Goal: Task Accomplishment & Management: Complete application form

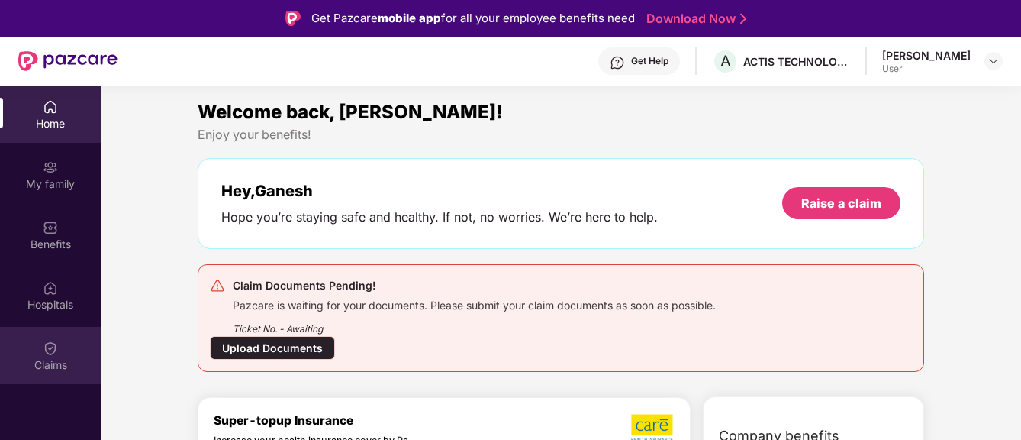
click at [54, 359] on div "Claims" at bounding box center [50, 364] width 101 height 15
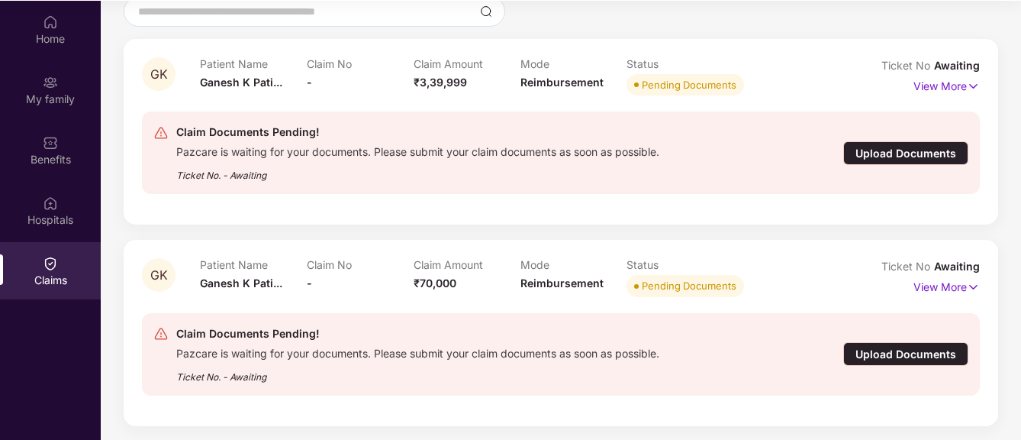
scroll to position [85, 0]
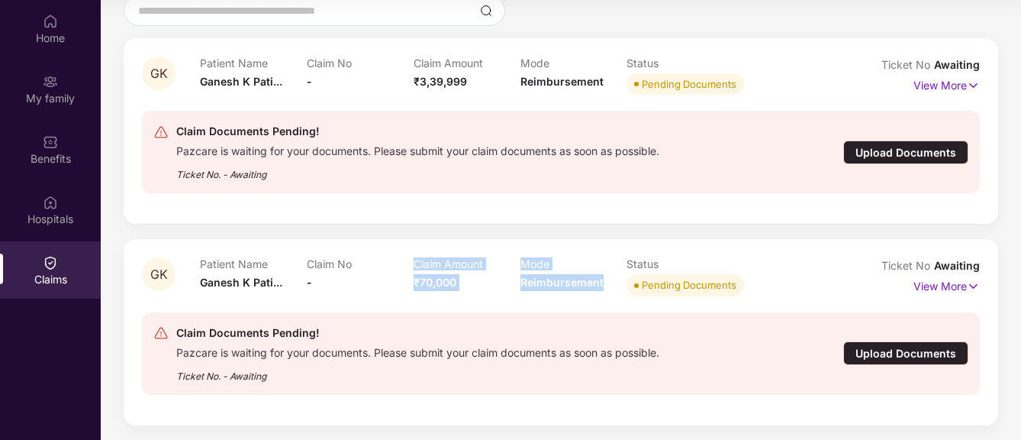
drag, startPoint x: 411, startPoint y: 283, endPoint x: 617, endPoint y: 287, distance: 205.3
click at [617, 287] on div "Patient Name [PERSON_NAME]... Claim No - Claim Amount ₹70,000 Mode Reimbursemen…" at bounding box center [520, 278] width 640 height 42
drag, startPoint x: 617, startPoint y: 287, endPoint x: 627, endPoint y: 308, distance: 23.9
click at [627, 308] on div "Claim Documents Pending! Pazcare is waiting for your documents. Please submit y…" at bounding box center [561, 353] width 838 height 107
click at [920, 348] on div "Upload Documents" at bounding box center [905, 353] width 125 height 24
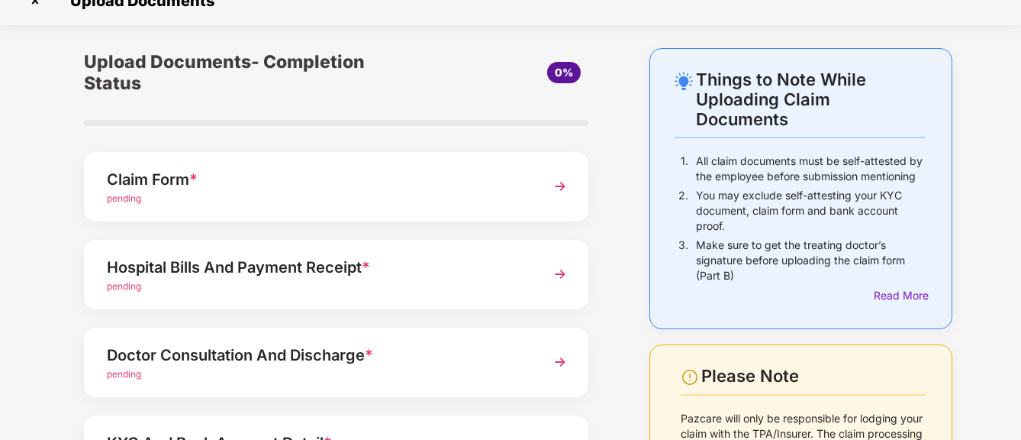
scroll to position [0, 0]
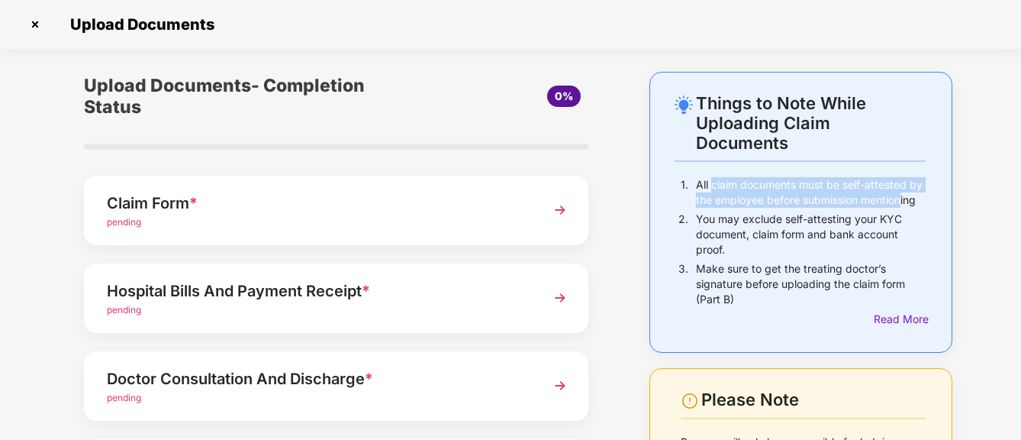
drag, startPoint x: 709, startPoint y: 184, endPoint x: 904, endPoint y: 205, distance: 195.8
click at [904, 205] on p "All claim documents must be self-attested by the employee before submission men…" at bounding box center [811, 192] width 230 height 31
drag, startPoint x: 904, startPoint y: 205, endPoint x: 756, endPoint y: 194, distance: 148.5
click at [756, 194] on p "All claim documents must be self-attested by the employee before submission men…" at bounding box center [811, 192] width 230 height 31
drag, startPoint x: 696, startPoint y: 184, endPoint x: 910, endPoint y: 205, distance: 214.7
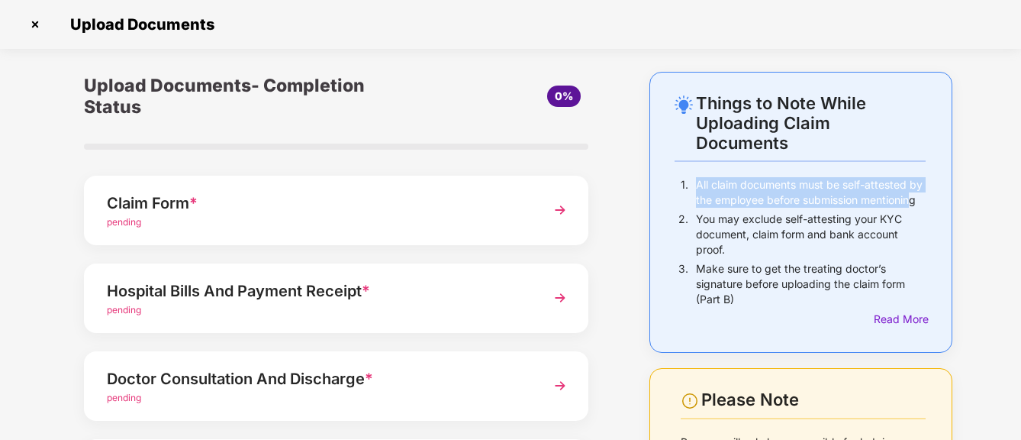
click at [910, 205] on p "All claim documents must be self-attested by the employee before submission men…" at bounding box center [811, 192] width 230 height 31
click at [766, 186] on p "All claim documents must be self-attested by the employee before submission men…" at bounding box center [811, 192] width 230 height 31
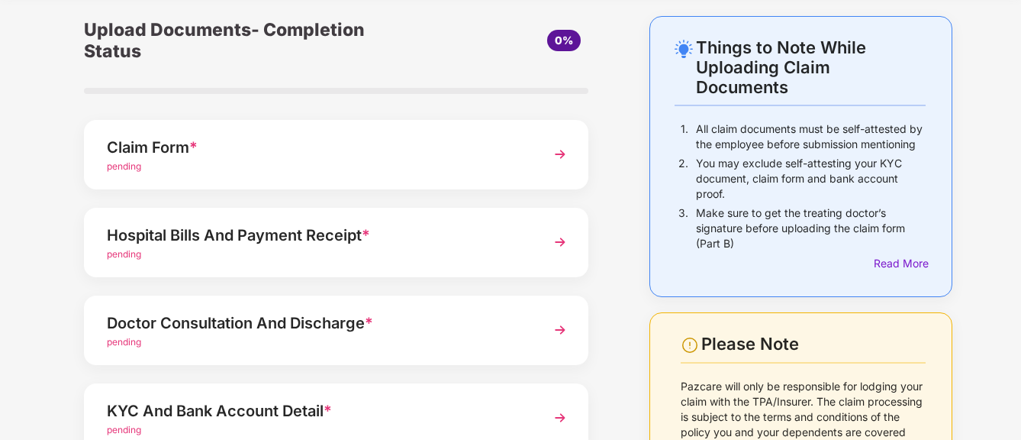
scroll to position [76, 0]
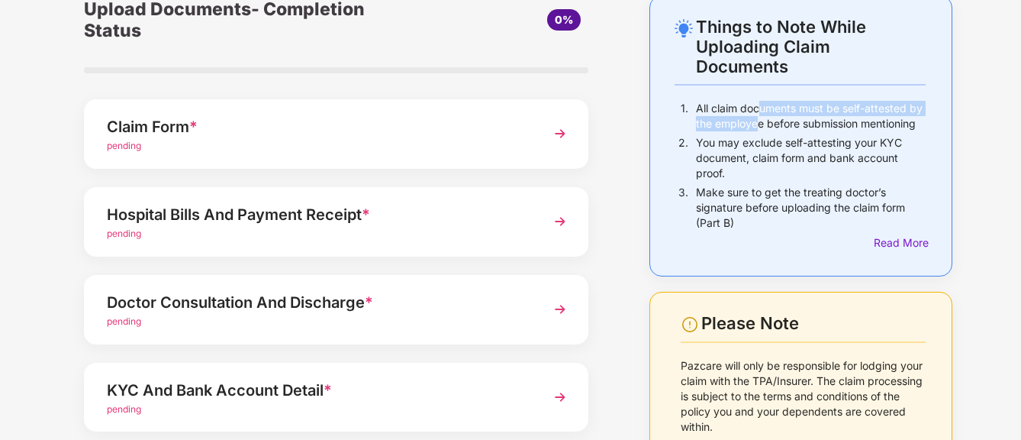
click at [758, 118] on p "All claim documents must be self-attested by the employee before submission men…" at bounding box center [811, 116] width 230 height 31
drag, startPoint x: 758, startPoint y: 118, endPoint x: 817, endPoint y: 131, distance: 60.3
click at [817, 131] on div "All claim documents must be self-attested by the employee before submission men…" at bounding box center [811, 118] width 230 height 34
drag, startPoint x: 813, startPoint y: 108, endPoint x: 812, endPoint y: 121, distance: 12.2
click at [812, 121] on p "All claim documents must be self-attested by the employee before submission men…" at bounding box center [811, 116] width 230 height 31
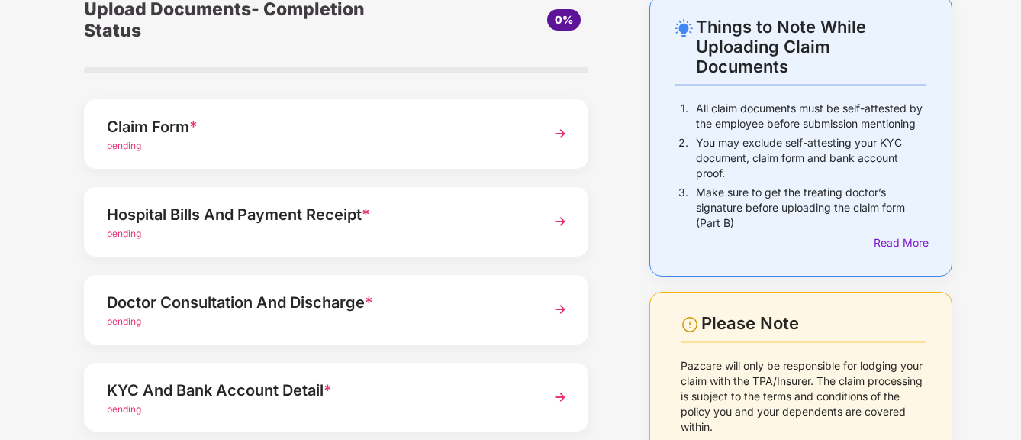
drag, startPoint x: 812, startPoint y: 121, endPoint x: 826, endPoint y: 129, distance: 16.1
click at [826, 129] on p "All claim documents must be self-attested by the employee before submission men…" at bounding box center [811, 116] width 230 height 31
drag, startPoint x: 830, startPoint y: 106, endPoint x: 830, endPoint y: 120, distance: 13.7
click at [830, 120] on p "All claim documents must be self-attested by the employee before submission men…" at bounding box center [811, 116] width 230 height 31
drag, startPoint x: 830, startPoint y: 120, endPoint x: 826, endPoint y: 128, distance: 8.9
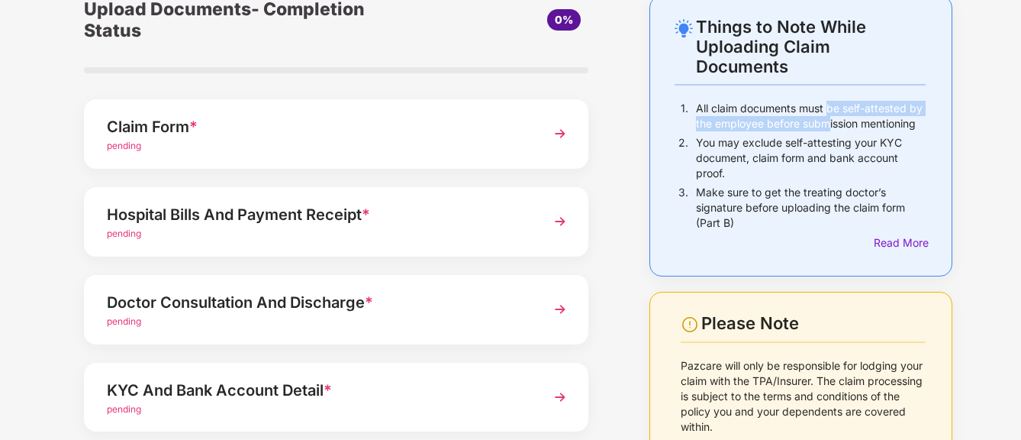
click at [826, 128] on p "All claim documents must be self-attested by the employee before submission men…" at bounding box center [811, 116] width 230 height 31
drag, startPoint x: 827, startPoint y: 110, endPoint x: 827, endPoint y: 121, distance: 11.4
click at [827, 121] on p "All claim documents must be self-attested by the employee before submission men…" at bounding box center [811, 116] width 230 height 31
drag, startPoint x: 827, startPoint y: 121, endPoint x: 826, endPoint y: 142, distance: 20.7
click at [826, 142] on p "You may exclude self-attesting your KYC document, claim form and bank account p…" at bounding box center [811, 158] width 230 height 46
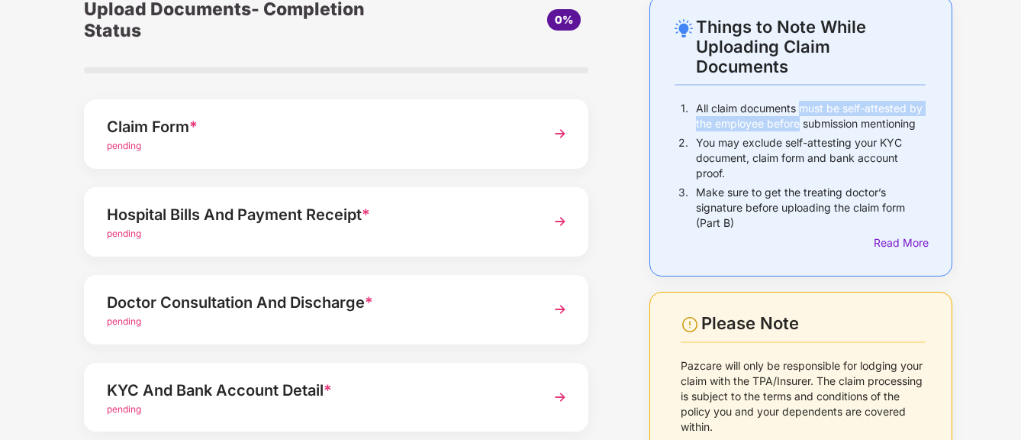
drag, startPoint x: 799, startPoint y: 111, endPoint x: 796, endPoint y: 124, distance: 14.1
click at [796, 124] on p "All claim documents must be self-attested by the employee before submission men…" at bounding box center [811, 116] width 230 height 31
click at [796, 129] on p "All claim documents must be self-attested by the employee before submission men…" at bounding box center [811, 116] width 230 height 31
drag, startPoint x: 791, startPoint y: 108, endPoint x: 792, endPoint y: 118, distance: 10.0
click at [792, 118] on p "All claim documents must be self-attested by the employee before submission men…" at bounding box center [811, 116] width 230 height 31
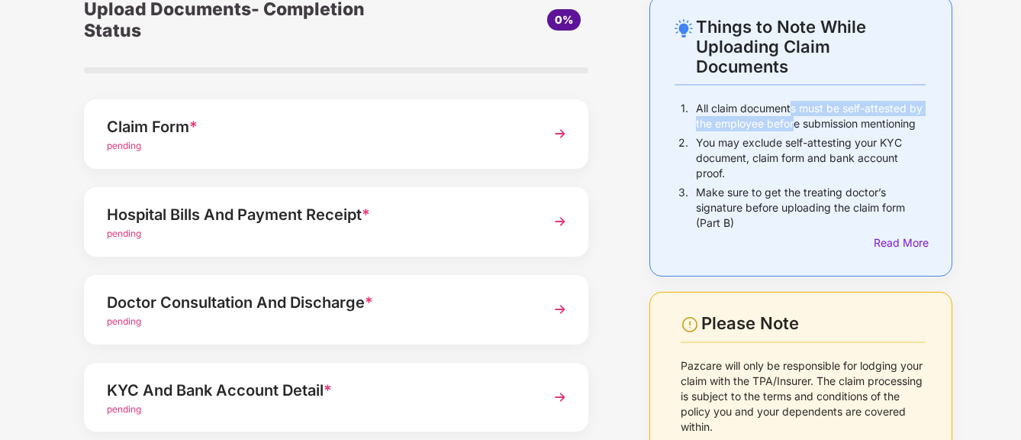
click at [792, 119] on p "All claim documents must be self-attested by the employee before submission men…" at bounding box center [811, 116] width 230 height 31
drag, startPoint x: 798, startPoint y: 105, endPoint x: 801, endPoint y: 124, distance: 19.3
click at [801, 124] on p "All claim documents must be self-attested by the employee before submission men…" at bounding box center [811, 116] width 230 height 31
drag, startPoint x: 801, startPoint y: 124, endPoint x: 861, endPoint y: 121, distance: 59.6
click at [859, 122] on p "All claim documents must be self-attested by the employee before submission men…" at bounding box center [811, 116] width 230 height 31
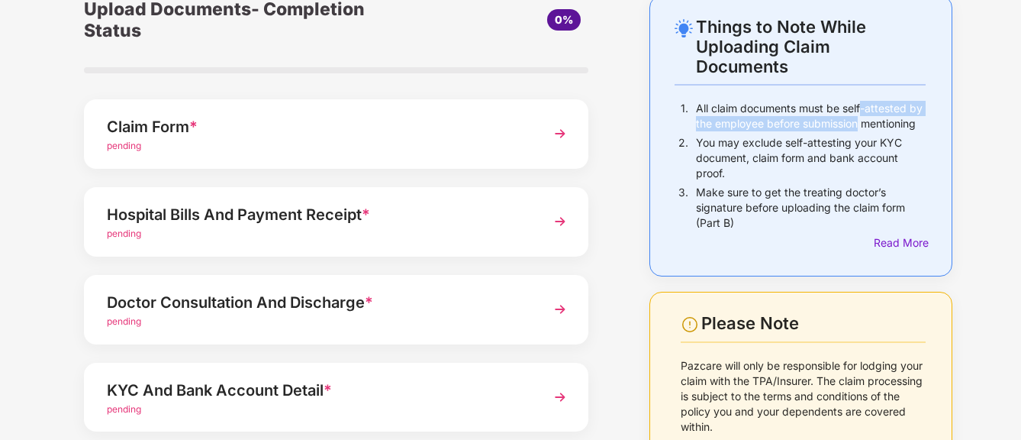
drag, startPoint x: 862, startPoint y: 109, endPoint x: 860, endPoint y: 122, distance: 13.1
click at [860, 122] on p "All claim documents must be self-attested by the employee before submission men…" at bounding box center [811, 116] width 230 height 31
drag, startPoint x: 860, startPoint y: 122, endPoint x: 826, endPoint y: 116, distance: 34.1
click at [826, 116] on p "All claim documents must be self-attested by the employee before submission men…" at bounding box center [811, 116] width 230 height 31
drag, startPoint x: 826, startPoint y: 109, endPoint x: 825, endPoint y: 123, distance: 13.8
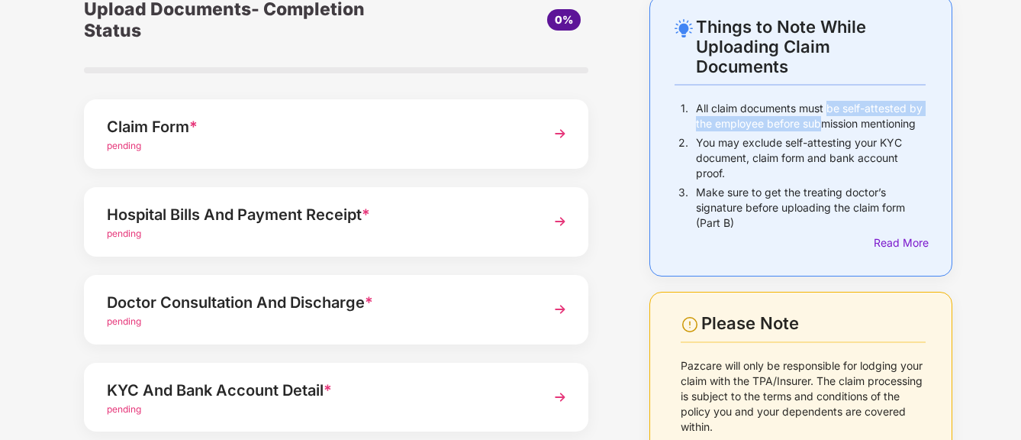
click at [825, 123] on p "All claim documents must be self-attested by the employee before submission men…" at bounding box center [811, 116] width 230 height 31
click at [788, 147] on p "You may exclude self-attesting your KYC document, claim form and bank account p…" at bounding box center [811, 158] width 230 height 46
click at [773, 159] on p "You may exclude self-attesting your KYC document, claim form and bank account p…" at bounding box center [811, 158] width 230 height 46
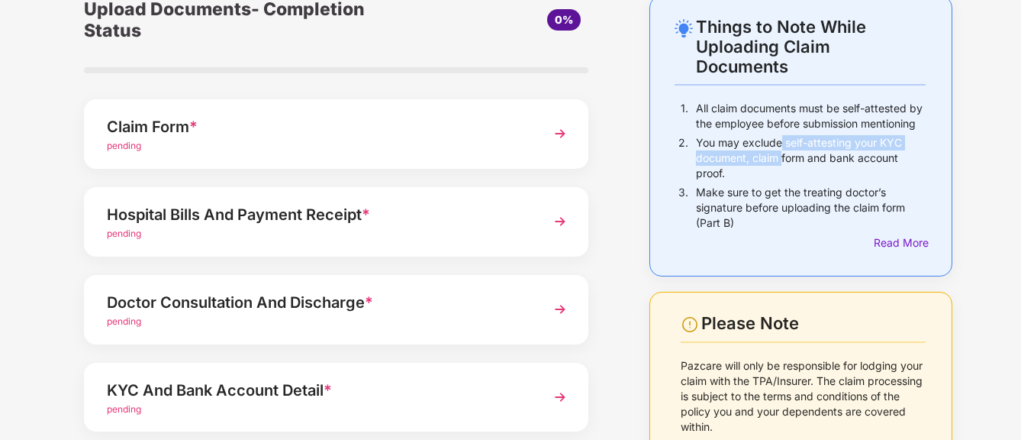
drag, startPoint x: 781, startPoint y: 143, endPoint x: 782, endPoint y: 160, distance: 16.8
click at [782, 157] on p "You may exclude self-attesting your KYC document, claim form and bank account p…" at bounding box center [811, 158] width 230 height 46
drag, startPoint x: 782, startPoint y: 160, endPoint x: 778, endPoint y: 175, distance: 15.0
click at [778, 175] on p "You may exclude self-attesting your KYC document, claim form and bank account p…" at bounding box center [811, 158] width 230 height 46
drag, startPoint x: 788, startPoint y: 147, endPoint x: 788, endPoint y: 159, distance: 12.2
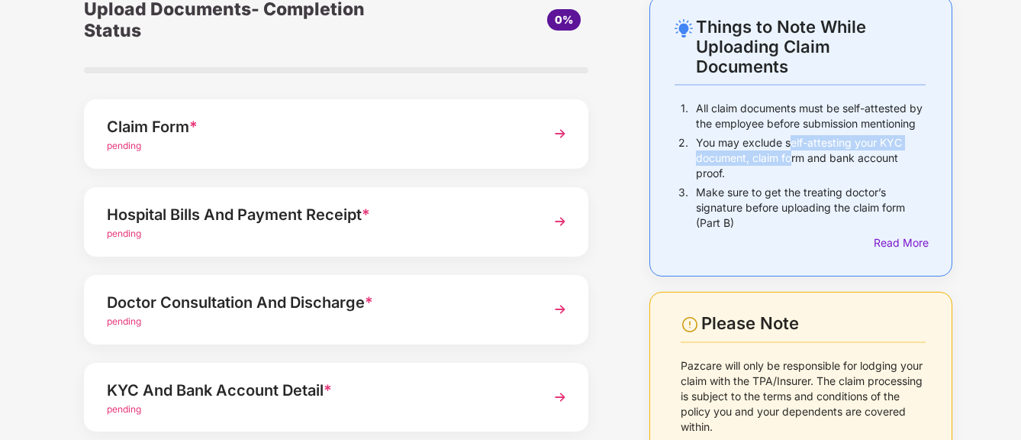
click at [788, 159] on p "You may exclude self-attesting your KYC document, claim form and bank account p…" at bounding box center [811, 158] width 230 height 46
drag, startPoint x: 788, startPoint y: 159, endPoint x: 785, endPoint y: 171, distance: 12.6
click at [785, 171] on p "You may exclude self-attesting your KYC document, claim form and bank account p…" at bounding box center [811, 158] width 230 height 46
drag, startPoint x: 741, startPoint y: 137, endPoint x: 740, endPoint y: 157, distance: 20.6
click at [740, 157] on p "You may exclude self-attesting your KYC document, claim form and bank account p…" at bounding box center [811, 158] width 230 height 46
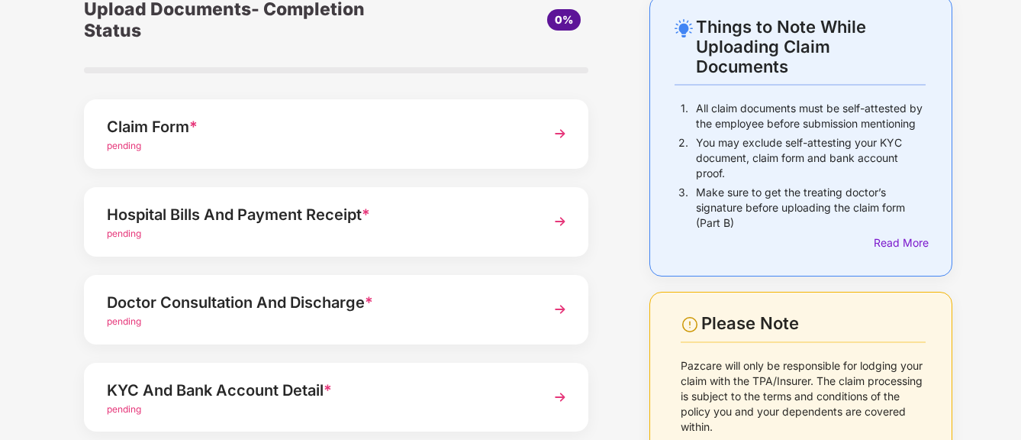
drag, startPoint x: 740, startPoint y: 157, endPoint x: 742, endPoint y: 166, distance: 9.3
click at [742, 166] on p "You may exclude self-attesting your KYC document, claim form and bank account p…" at bounding box center [811, 158] width 230 height 46
drag, startPoint x: 781, startPoint y: 141, endPoint x: 781, endPoint y: 152, distance: 10.7
click at [781, 152] on p "You may exclude self-attesting your KYC document, claim form and bank account p…" at bounding box center [811, 158] width 230 height 46
drag, startPoint x: 781, startPoint y: 152, endPoint x: 773, endPoint y: 158, distance: 9.8
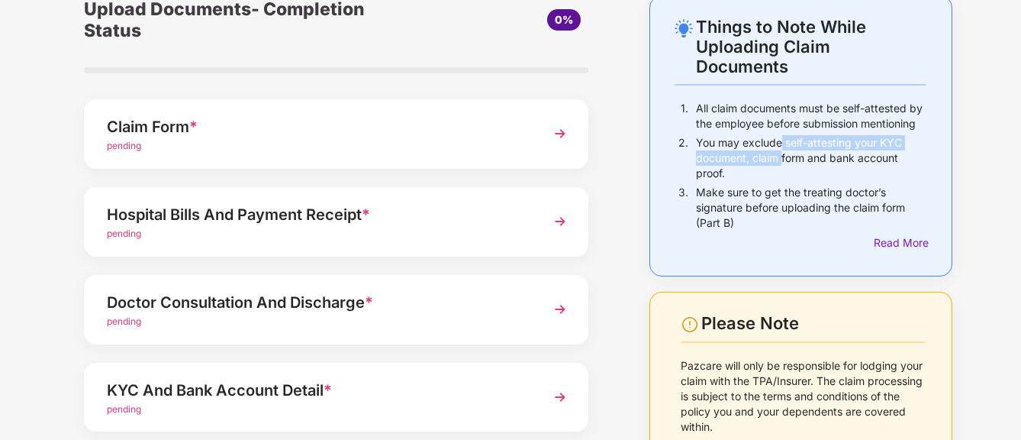
click at [773, 158] on p "You may exclude self-attesting your KYC document, claim form and bank account p…" at bounding box center [811, 158] width 230 height 46
drag, startPoint x: 788, startPoint y: 143, endPoint x: 782, endPoint y: 162, distance: 19.3
click at [782, 162] on p "You may exclude self-attesting your KYC document, claim form and bank account p…" at bounding box center [811, 158] width 230 height 46
drag, startPoint x: 782, startPoint y: 162, endPoint x: 769, endPoint y: 170, distance: 15.5
click at [769, 170] on p "You may exclude self-attesting your KYC document, claim form and bank account p…" at bounding box center [811, 158] width 230 height 46
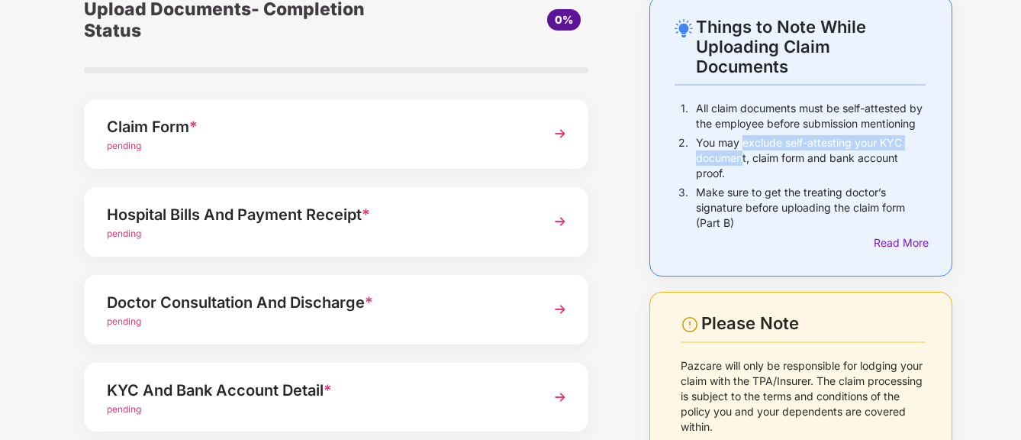
click at [742, 153] on p "You may exclude self-attesting your KYC document, claim form and bank account p…" at bounding box center [811, 158] width 230 height 46
drag, startPoint x: 742, startPoint y: 153, endPoint x: 816, endPoint y: 167, distance: 75.4
click at [816, 167] on p "You may exclude self-attesting your KYC document, claim form and bank account p…" at bounding box center [811, 158] width 230 height 46
drag, startPoint x: 810, startPoint y: 141, endPoint x: 808, endPoint y: 157, distance: 16.2
click at [808, 157] on p "You may exclude self-attesting your KYC document, claim form and bank account p…" at bounding box center [811, 158] width 230 height 46
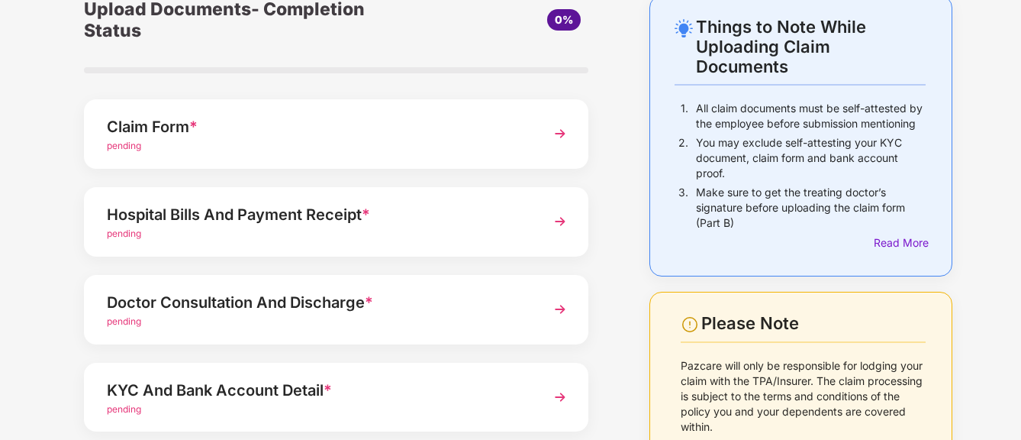
drag, startPoint x: 808, startPoint y: 157, endPoint x: 789, endPoint y: 172, distance: 24.0
click at [789, 172] on p "You may exclude self-attesting your KYC document, claim form and bank account p…" at bounding box center [811, 158] width 230 height 46
drag, startPoint x: 792, startPoint y: 144, endPoint x: 792, endPoint y: 162, distance: 17.6
click at [792, 162] on p "You may exclude self-attesting your KYC document, claim form and bank account p…" at bounding box center [811, 158] width 230 height 46
drag, startPoint x: 792, startPoint y: 162, endPoint x: 768, endPoint y: 189, distance: 36.8
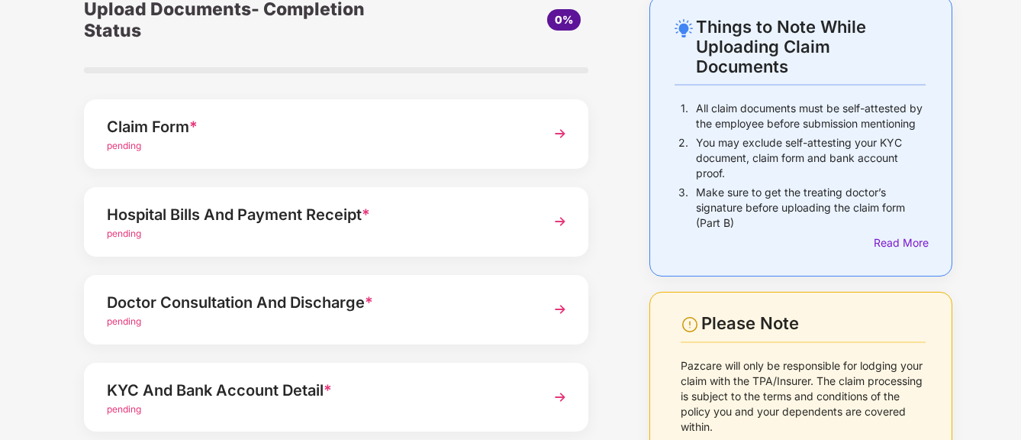
click at [785, 180] on div "You may exclude self-attesting your KYC document, claim form and bank account p…" at bounding box center [811, 160] width 230 height 50
drag, startPoint x: 752, startPoint y: 190, endPoint x: 752, endPoint y: 201, distance: 11.4
click at [752, 201] on p "Make sure to get the treating doctor’s signature before uploading the claim for…" at bounding box center [811, 208] width 230 height 46
drag, startPoint x: 752, startPoint y: 201, endPoint x: 746, endPoint y: 218, distance: 17.9
click at [746, 218] on p "Make sure to get the treating doctor’s signature before uploading the claim for…" at bounding box center [811, 208] width 230 height 46
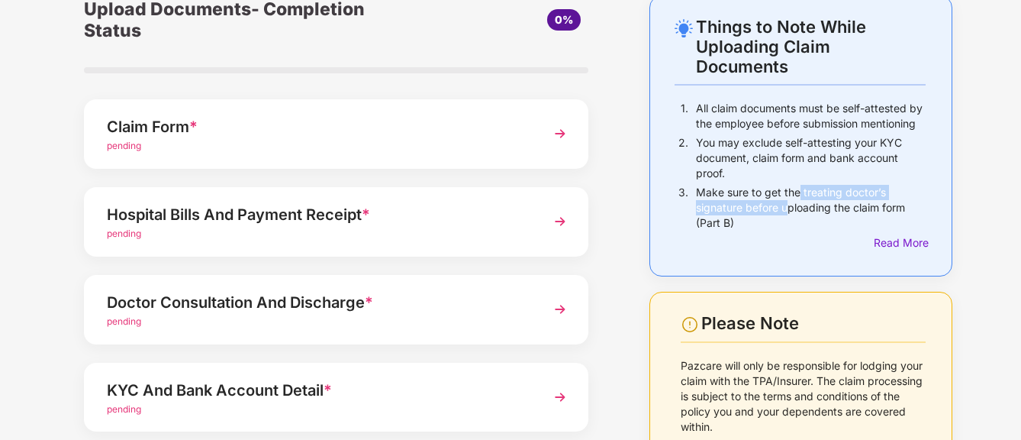
drag, startPoint x: 790, startPoint y: 189, endPoint x: 781, endPoint y: 210, distance: 22.2
click at [781, 210] on p "Make sure to get the treating doctor’s signature before uploading the claim for…" at bounding box center [811, 208] width 230 height 46
drag, startPoint x: 781, startPoint y: 210, endPoint x: 775, endPoint y: 215, distance: 8.7
click at [775, 215] on p "Make sure to get the treating doctor’s signature before uploading the claim for…" at bounding box center [811, 208] width 230 height 46
click at [894, 243] on div "Read More" at bounding box center [900, 242] width 52 height 17
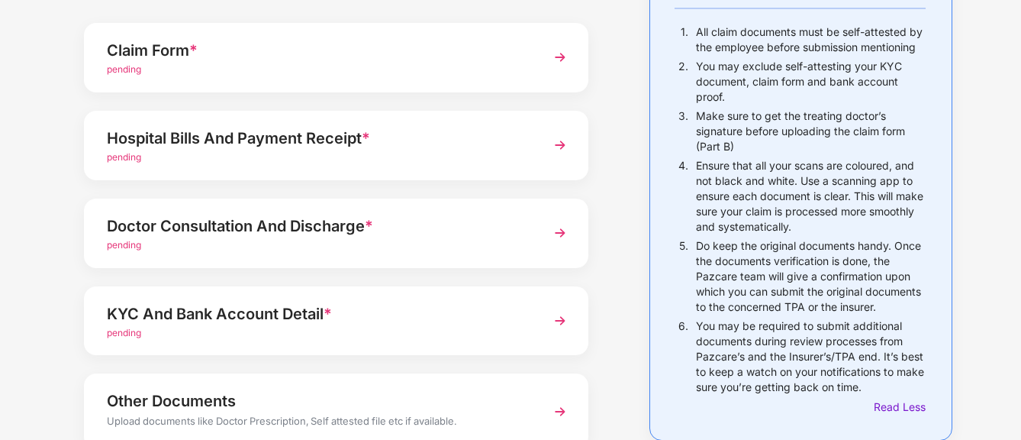
scroll to position [229, 0]
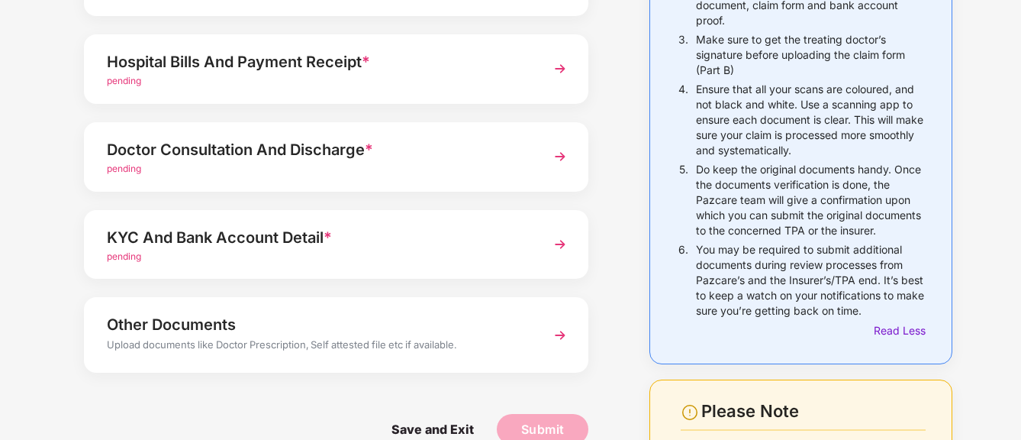
drag, startPoint x: 795, startPoint y: 37, endPoint x: 796, endPoint y: 69, distance: 32.1
click at [796, 69] on p "Make sure to get the treating doctor’s signature before uploading the claim for…" at bounding box center [811, 55] width 230 height 46
drag, startPoint x: 796, startPoint y: 69, endPoint x: 761, endPoint y: 120, distance: 62.0
click at [761, 120] on p "Ensure that all your scans are coloured, and not black and white. Use a scannin…" at bounding box center [811, 120] width 230 height 76
drag, startPoint x: 768, startPoint y: 88, endPoint x: 768, endPoint y: 109, distance: 21.4
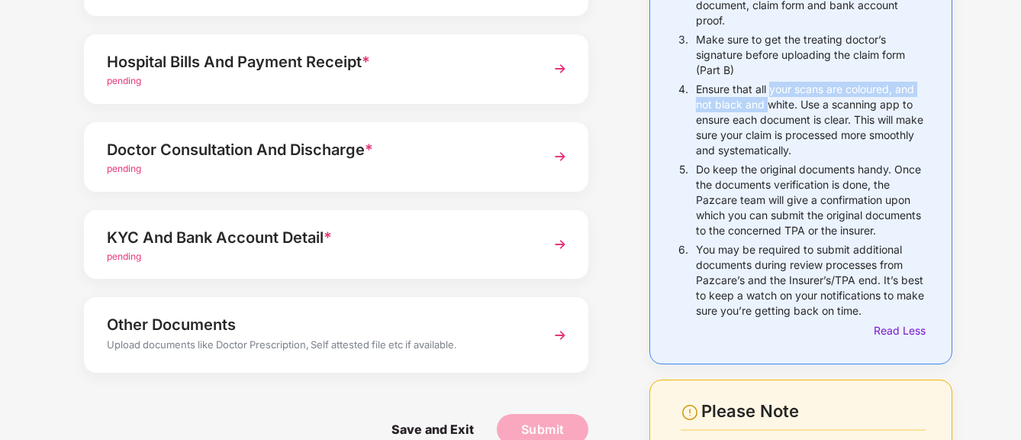
click at [768, 109] on p "Ensure that all your scans are coloured, and not black and white. Use a scannin…" at bounding box center [811, 120] width 230 height 76
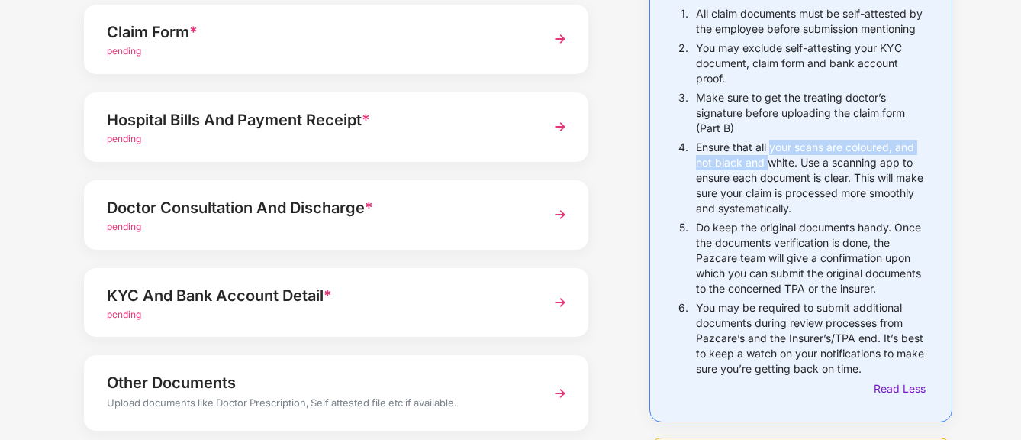
scroll to position [153, 0]
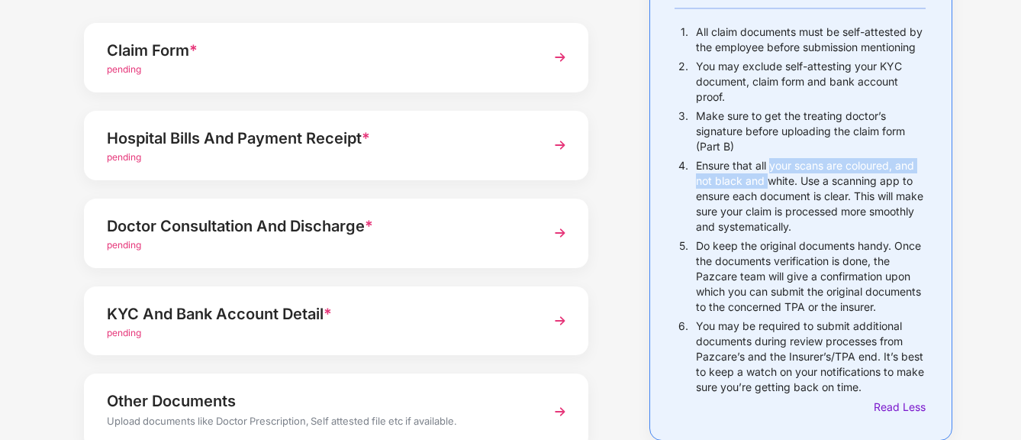
drag, startPoint x: 800, startPoint y: 114, endPoint x: 801, endPoint y: 142, distance: 28.3
click at [801, 142] on p "Make sure to get the treating doctor’s signature before uploading the claim for…" at bounding box center [811, 131] width 230 height 46
drag, startPoint x: 801, startPoint y: 142, endPoint x: 787, endPoint y: 153, distance: 18.5
click at [787, 153] on div "Make sure to get the treating doctor’s signature before uploading the claim for…" at bounding box center [811, 133] width 230 height 50
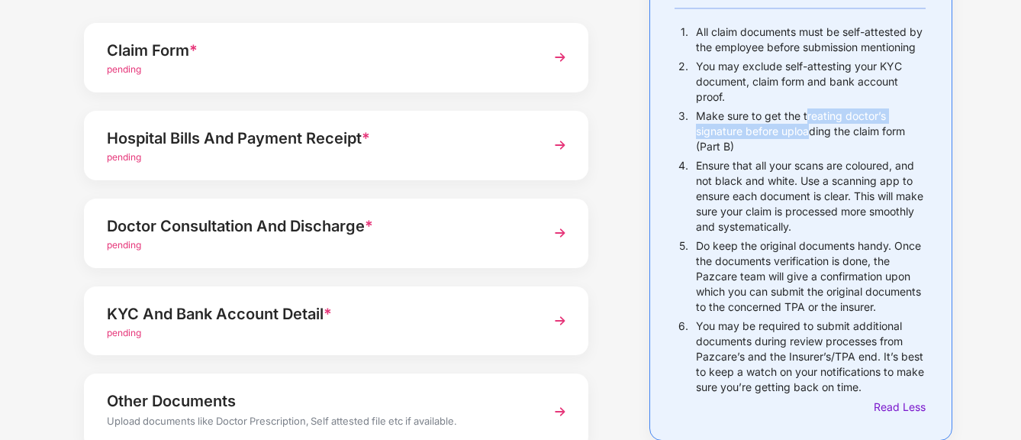
drag, startPoint x: 801, startPoint y: 114, endPoint x: 797, endPoint y: 132, distance: 18.0
click at [799, 130] on p "Make sure to get the treating doctor’s signature before uploading the claim for…" at bounding box center [811, 131] width 230 height 46
drag, startPoint x: 797, startPoint y: 132, endPoint x: 780, endPoint y: 153, distance: 27.2
click at [780, 153] on div "Make sure to get the treating doctor’s signature before uploading the claim for…" at bounding box center [811, 133] width 230 height 50
drag, startPoint x: 802, startPoint y: 118, endPoint x: 802, endPoint y: 129, distance: 11.4
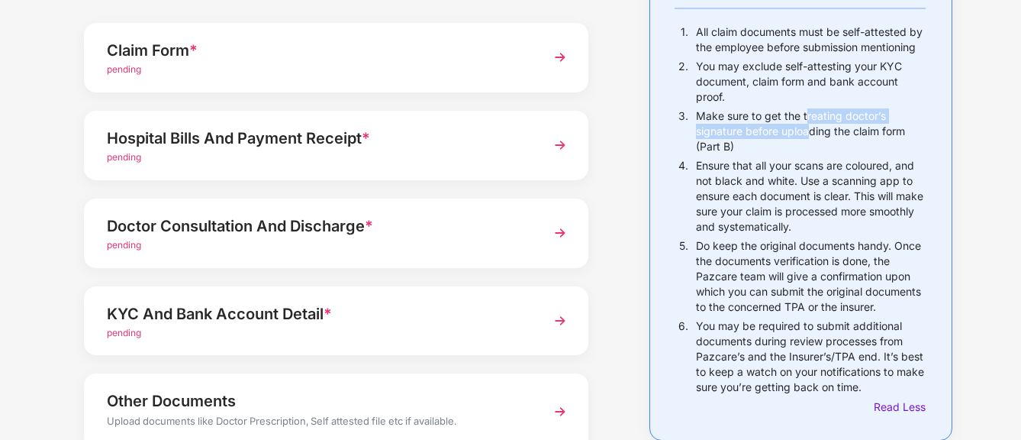
click at [802, 129] on p "Make sure to get the treating doctor’s signature before uploading the claim for…" at bounding box center [811, 131] width 230 height 46
drag, startPoint x: 802, startPoint y: 129, endPoint x: 801, endPoint y: 155, distance: 26.0
click at [801, 155] on div "Make sure to get the treating doctor’s signature before uploading the claim for…" at bounding box center [811, 133] width 230 height 50
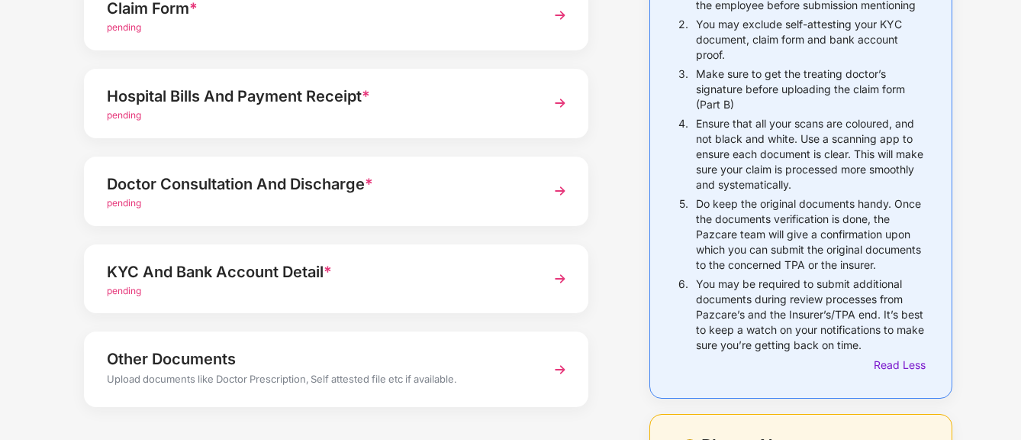
scroll to position [229, 0]
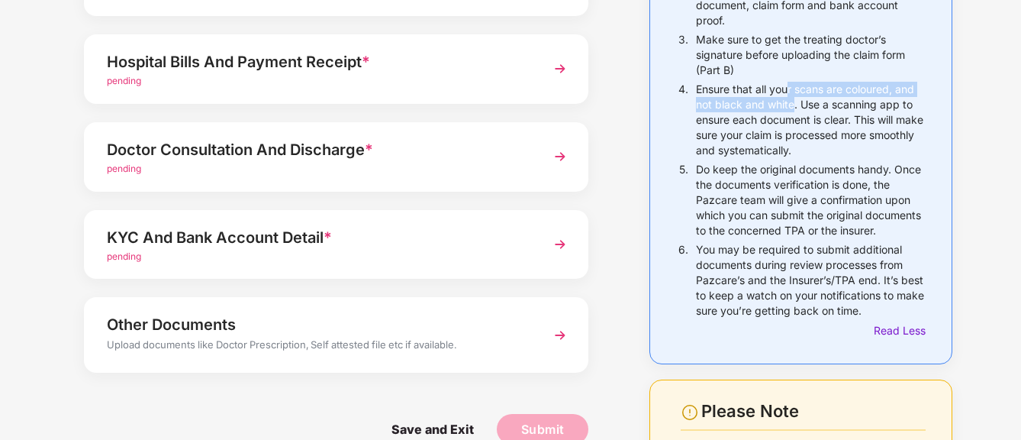
drag, startPoint x: 789, startPoint y: 92, endPoint x: 791, endPoint y: 114, distance: 22.2
click at [791, 112] on p "Ensure that all your scans are coloured, and not black and white. Use a scannin…" at bounding box center [811, 120] width 230 height 76
drag, startPoint x: 791, startPoint y: 114, endPoint x: 779, endPoint y: 140, distance: 27.7
click at [779, 140] on p "Ensure that all your scans are coloured, and not black and white. Use a scannin…" at bounding box center [811, 120] width 230 height 76
drag
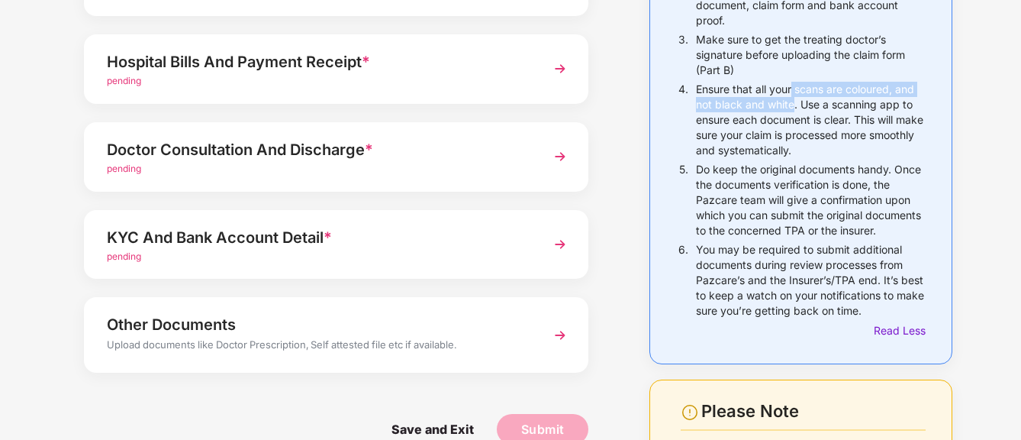
click at [792, 108] on p "Ensure that all your scans are coloured, and not black and white. Use a scannin…" at bounding box center [811, 120] width 230 height 76
click at [747, 136] on p "Ensure that all your scans are coloured, and not black and white. Use a scannin…" at bounding box center [811, 120] width 230 height 76
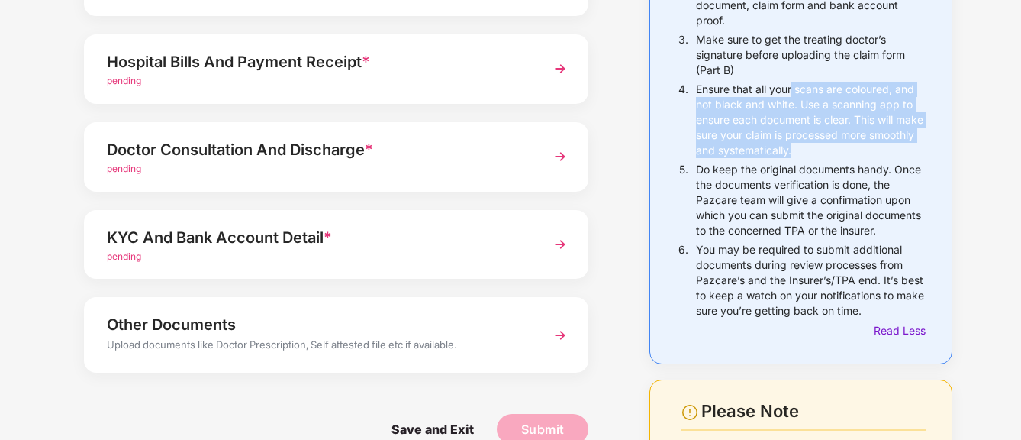
click at [852, 143] on p "Ensure that all your scans are coloured, and not black and white. Use a scannin…" at bounding box center [811, 120] width 230 height 76
click at [781, 147] on p "Ensure that all your scans are coloured, and not black and white. Use a scannin…" at bounding box center [811, 120] width 230 height 76
click at [835, 150] on div "1. All claim documents must be self-attested by the employee before submission …" at bounding box center [800, 143] width 251 height 391
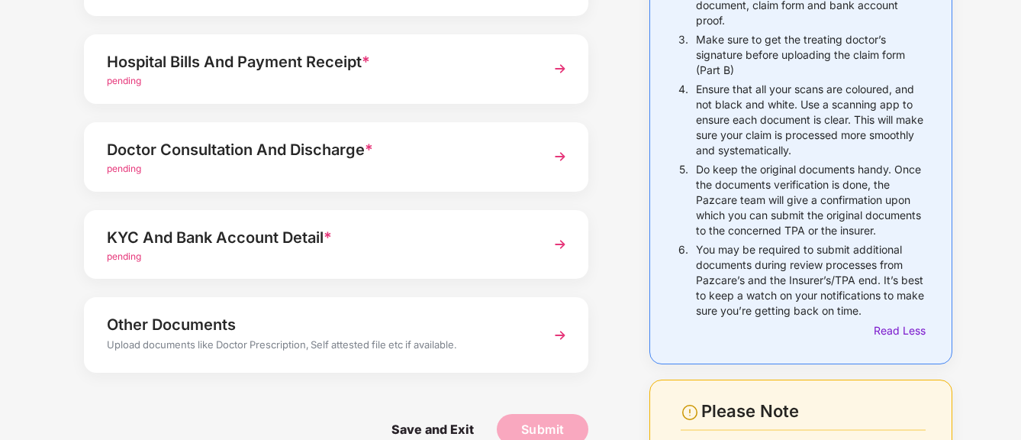
click at [762, 188] on p "Do keep the original documents handy. Once the documents verification is done, …" at bounding box center [811, 200] width 230 height 76
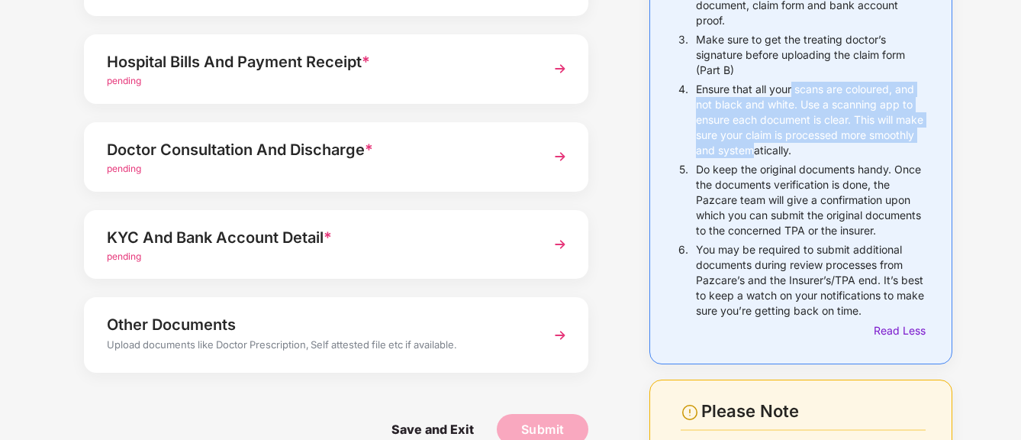
click at [801, 148] on p "Ensure that all your scans are coloured, and not black and white. Use a scannin…" at bounding box center [811, 120] width 230 height 76
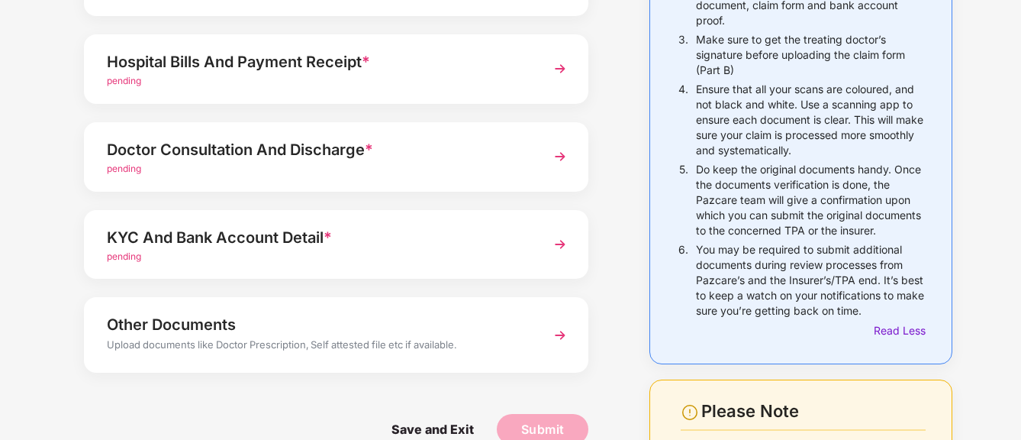
click at [753, 183] on p "Do keep the original documents handy. Once the documents verification is done, …" at bounding box center [811, 200] width 230 height 76
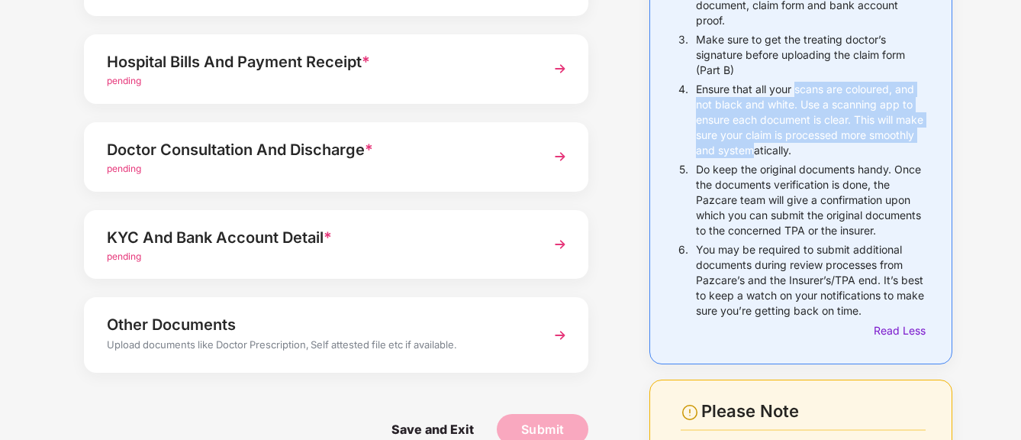
click at [797, 143] on p "Ensure that all your scans are coloured, and not black and white. Use a scannin…" at bounding box center [811, 120] width 230 height 76
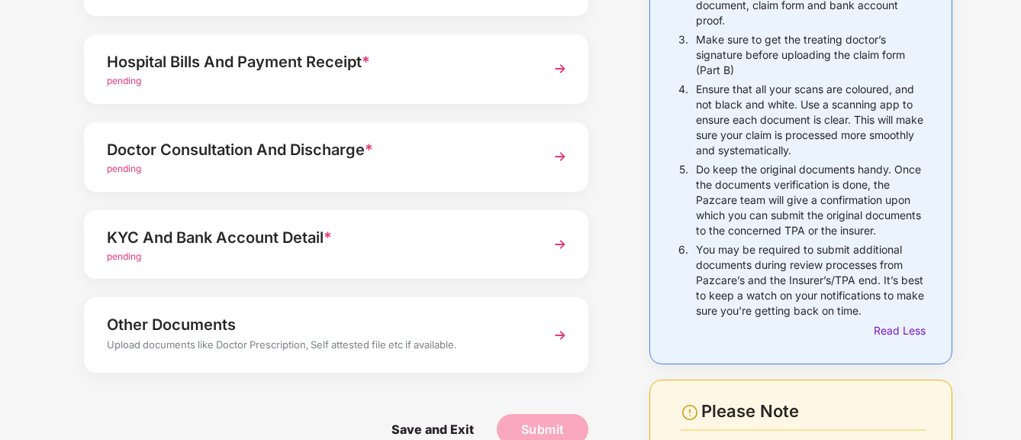
click at [845, 153] on p "Ensure that all your scans are coloured, and not black and white. Use a scannin…" at bounding box center [811, 120] width 230 height 76
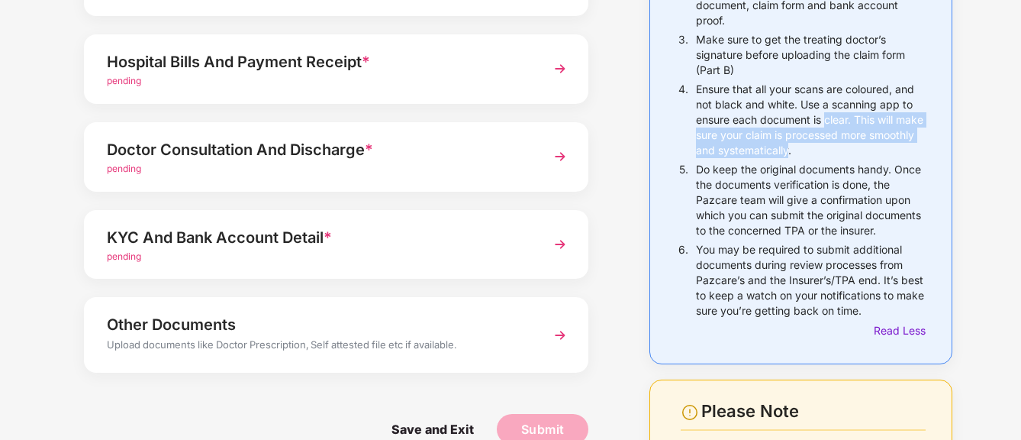
click at [825, 122] on p "Ensure that all your scans are coloured, and not black and white. Use a scannin…" at bounding box center [811, 120] width 230 height 76
click at [843, 128] on p "Ensure that all your scans are coloured, and not black and white. Use a scannin…" at bounding box center [811, 120] width 230 height 76
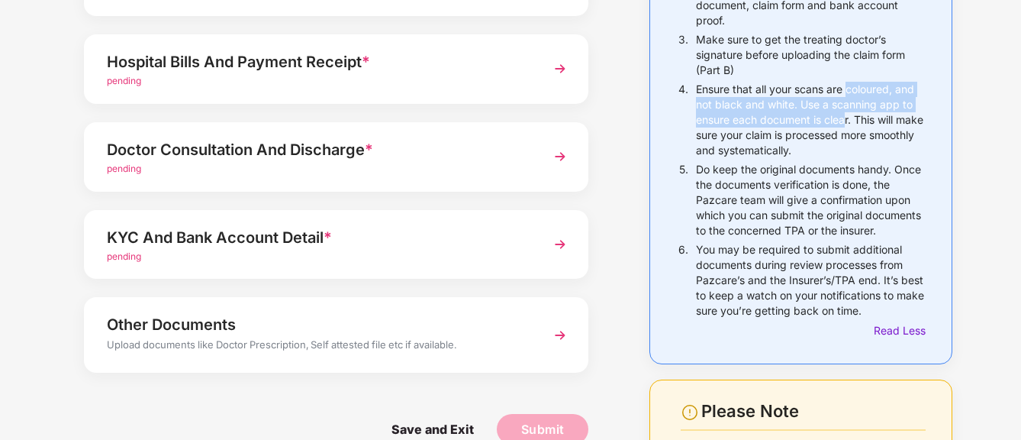
click at [846, 126] on p "Ensure that all your scans are coloured, and not black and white. Use a scannin…" at bounding box center [811, 120] width 230 height 76
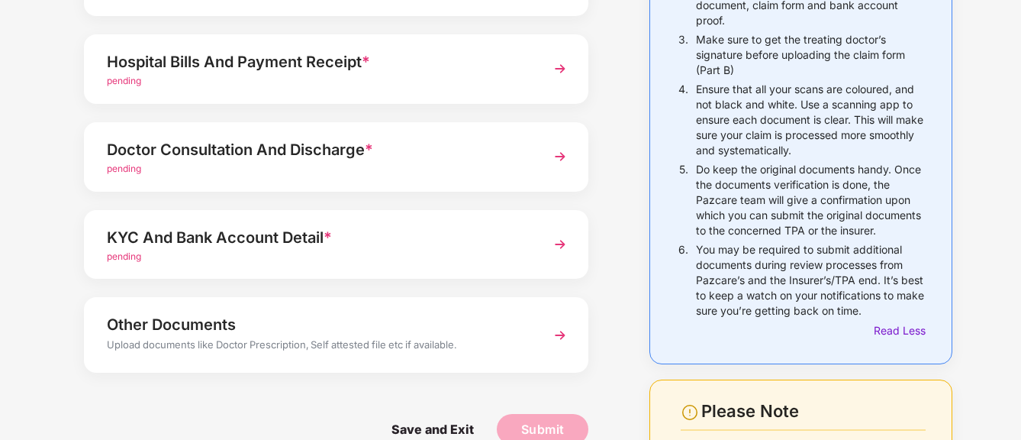
click at [837, 163] on p "Do keep the original documents handy. Once the documents verification is done, …" at bounding box center [811, 200] width 230 height 76
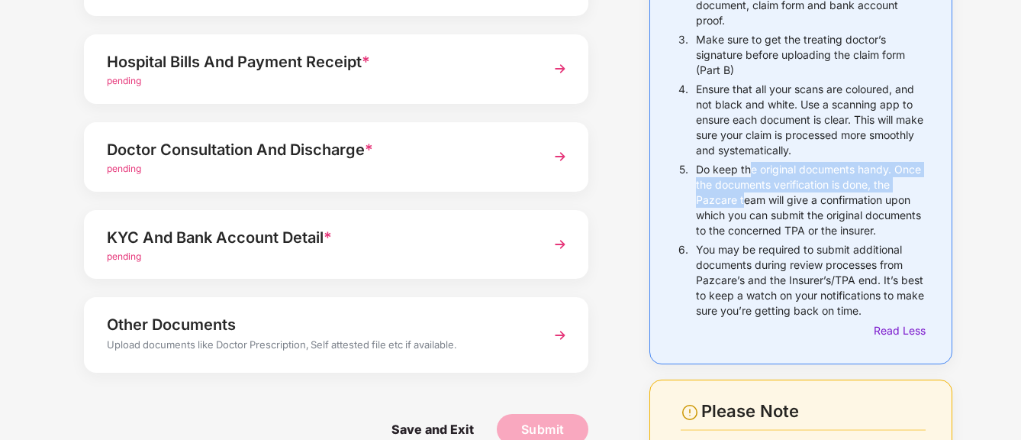
click at [745, 195] on p "Do keep the original documents handy. Once the documents verification is done, …" at bounding box center [811, 200] width 230 height 76
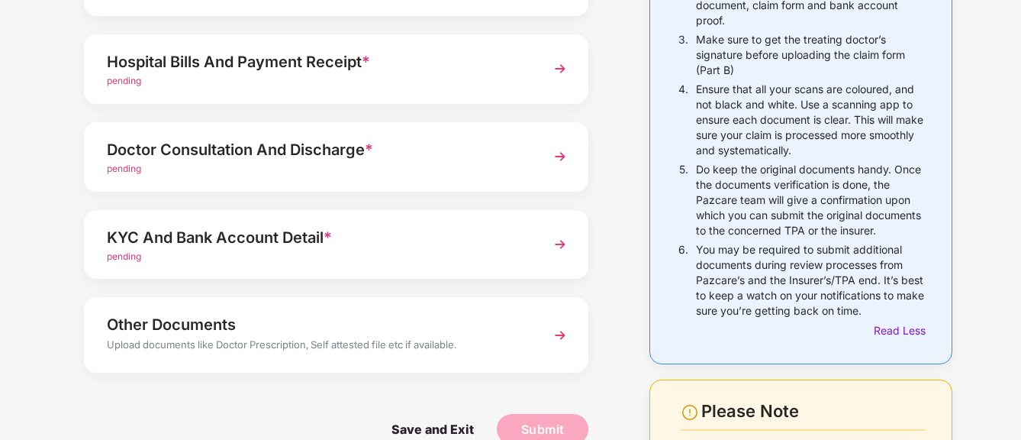
click at [865, 212] on p "Do keep the original documents handy. Once the documents verification is done, …" at bounding box center [811, 200] width 230 height 76
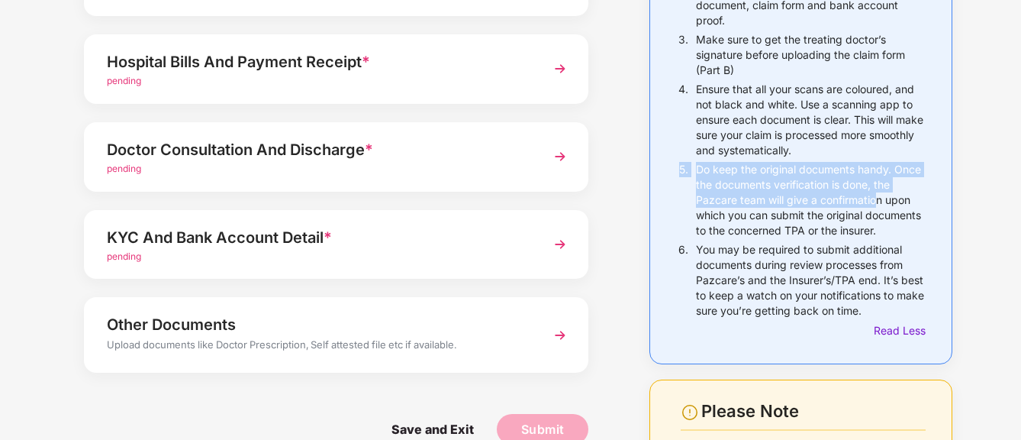
click at [874, 206] on div "1. All claim documents must be self-attested by the employee before submission …" at bounding box center [800, 143] width 251 height 391
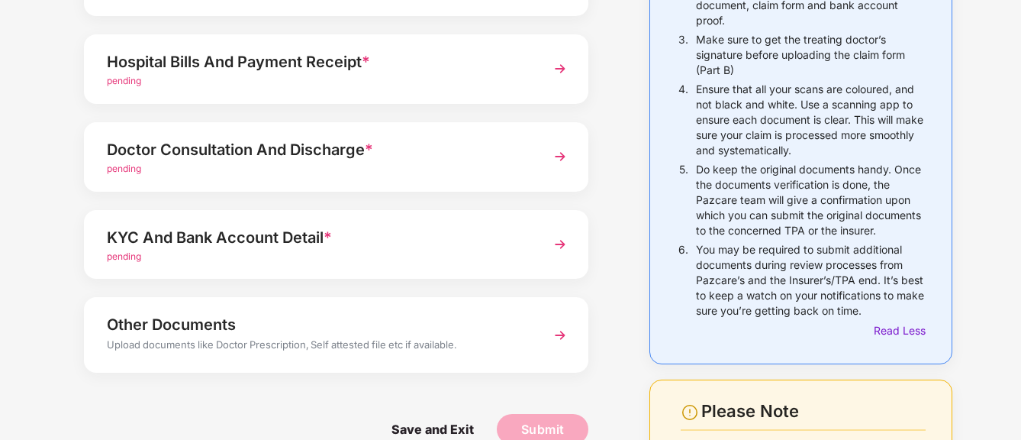
click at [809, 236] on p "Do keep the original documents handy. Once the documents verification is done, …" at bounding box center [811, 200] width 230 height 76
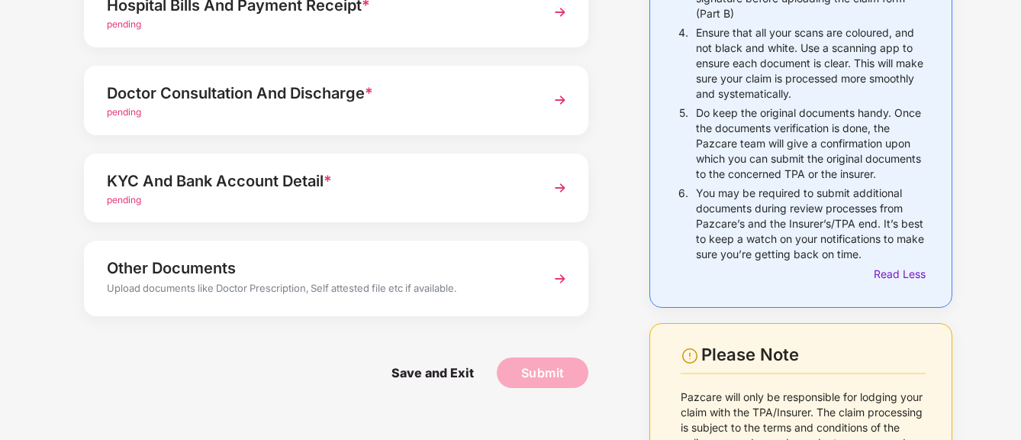
scroll to position [305, 0]
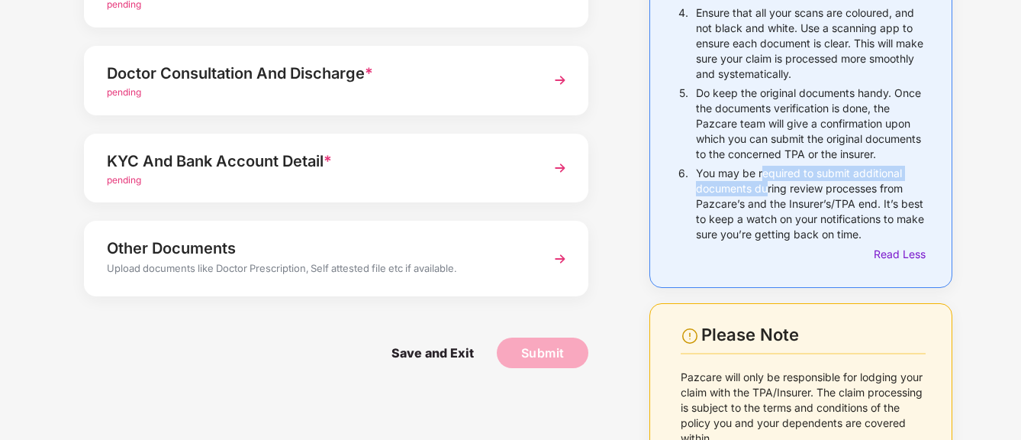
click at [767, 190] on p "You may be required to submit additional documents during review processes from…" at bounding box center [811, 204] width 230 height 76
click at [761, 214] on p "You may be required to submit additional documents during review processes from…" at bounding box center [811, 204] width 230 height 76
click at [777, 190] on p "You may be required to submit additional documents during review processes from…" at bounding box center [811, 204] width 230 height 76
click at [826, 196] on p "You may be required to submit additional documents during review processes from…" at bounding box center [811, 204] width 230 height 76
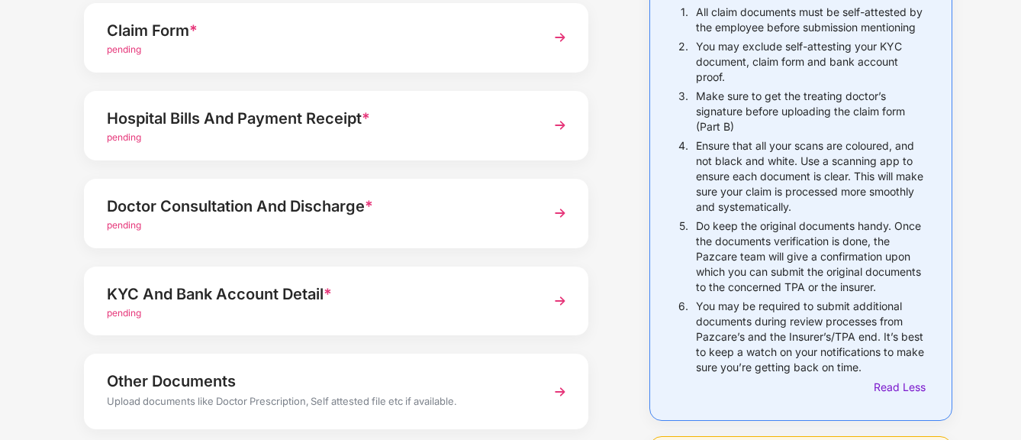
scroll to position [153, 0]
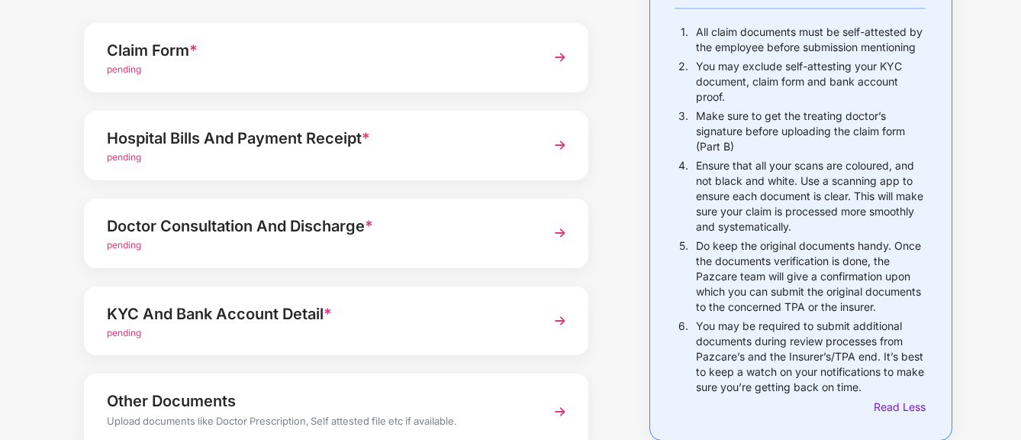
click at [211, 76] on div "pending" at bounding box center [317, 70] width 420 height 14
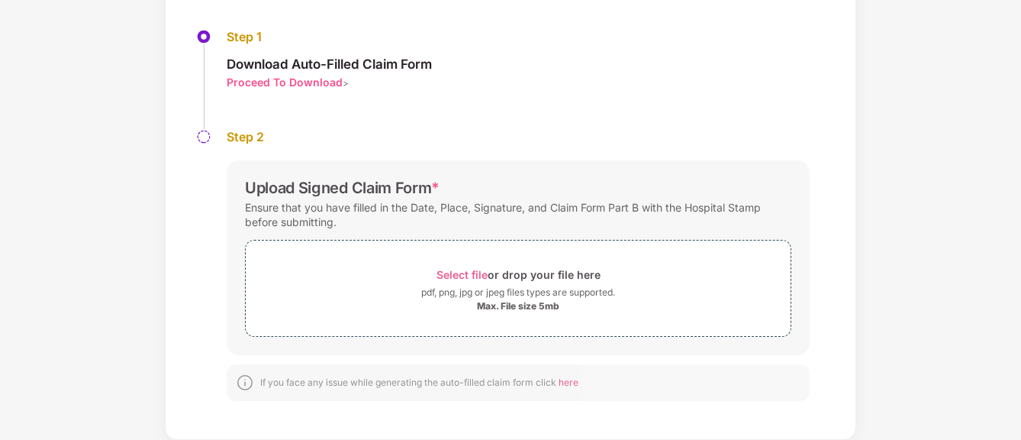
scroll to position [150, 0]
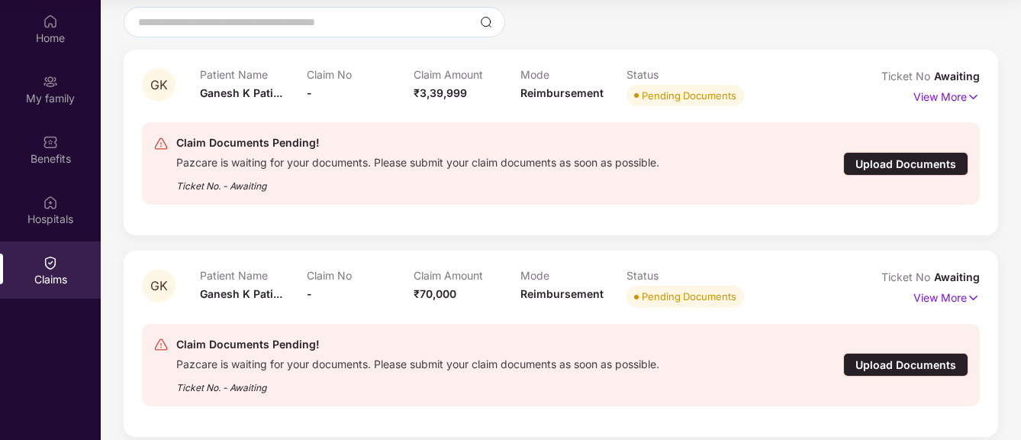
scroll to position [148, 0]
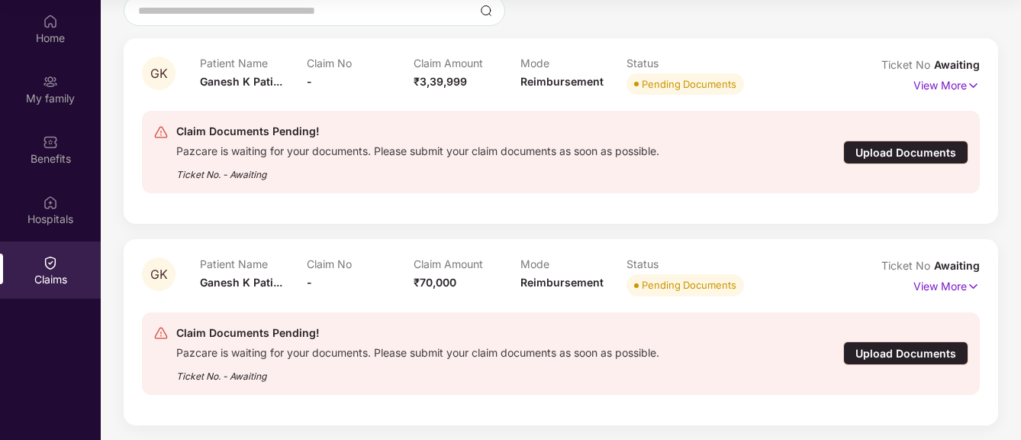
click at [896, 356] on div "Upload Documents" at bounding box center [905, 353] width 125 height 24
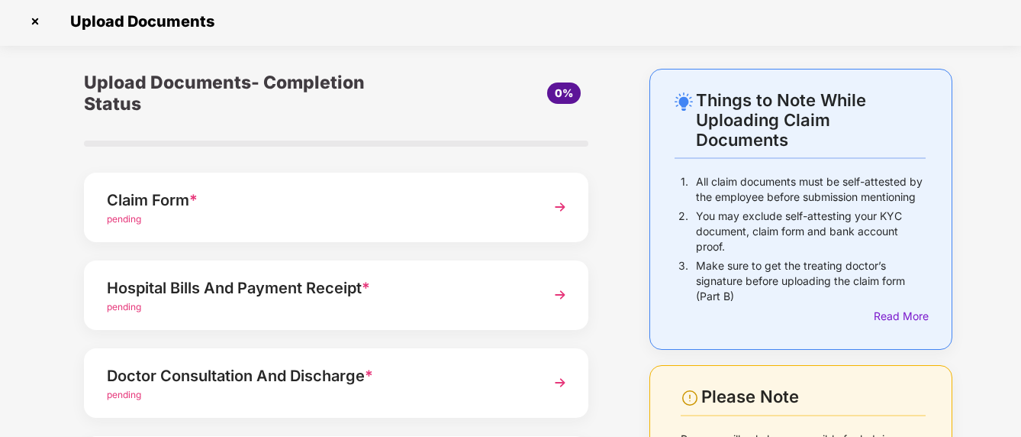
scroll to position [0, 0]
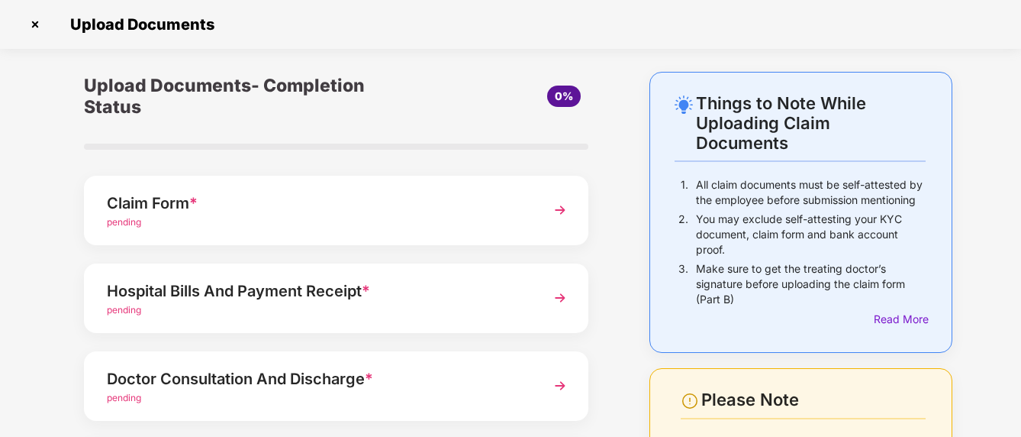
click at [607, 76] on div "Upload Documents- Completion Status 0% Claim Form * pending Hospital Bills And …" at bounding box center [336, 384] width 581 height 624
click at [633, 116] on div "Things to Note While Uploading Claim Documents 1. All claim documents must be s…" at bounding box center [801, 384] width 349 height 624
